Goal: Information Seeking & Learning: Learn about a topic

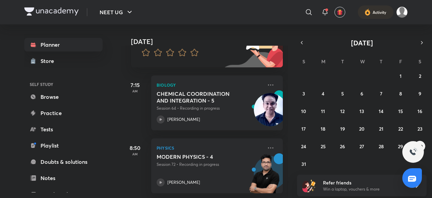
scroll to position [71, 0]
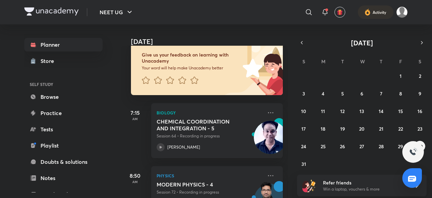
scroll to position [45, 0]
